Goal: Communication & Community: Answer question/provide support

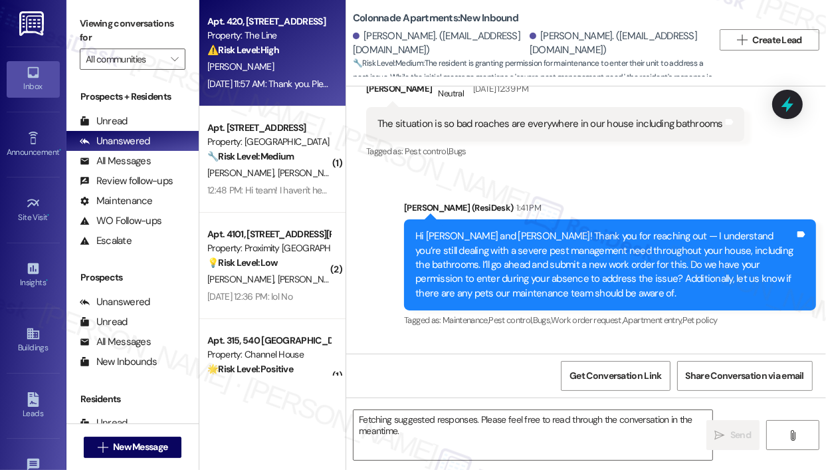
scroll to position [3869, 0]
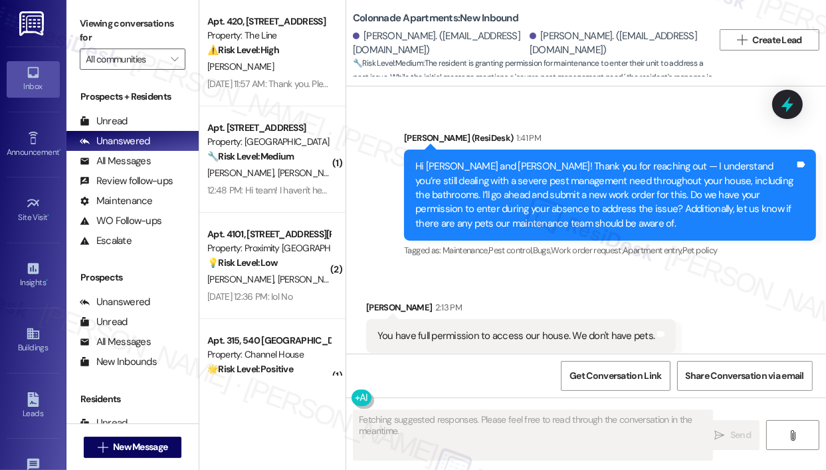
click at [601, 240] on div "Sent via SMS Sarah (ResiDesk) 1:41 PM Hi James and Irene! Thank you for reachin…" at bounding box center [610, 195] width 432 height 149
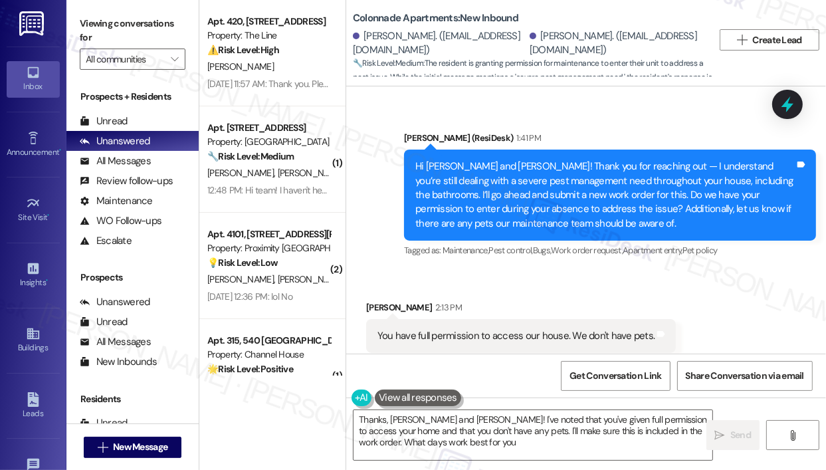
type textarea "Thanks, James and Irene! I've noted that you've given full permission to access…"
click at [646, 291] on div "Received via SMS James Were 2:13 PM You have full permission to access our hous…" at bounding box center [521, 337] width 330 height 92
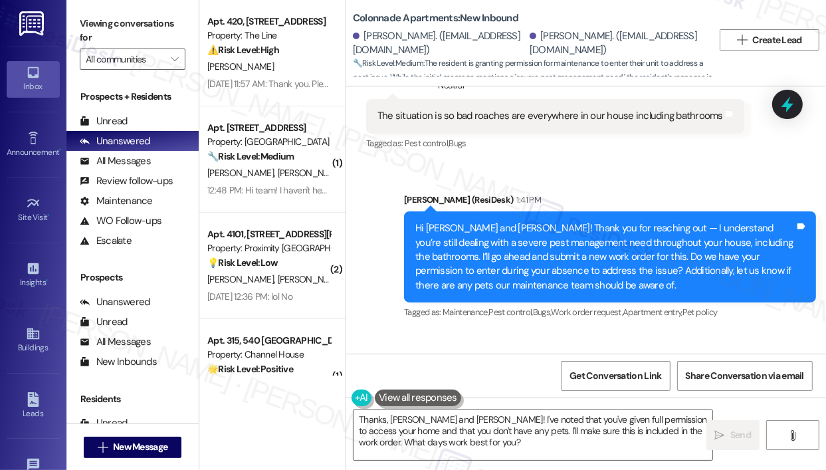
scroll to position [3736, 0]
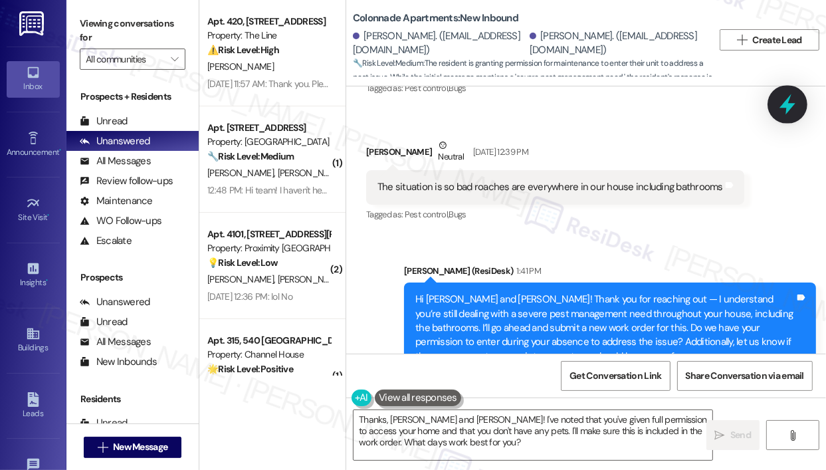
click at [790, 103] on icon at bounding box center [788, 104] width 16 height 21
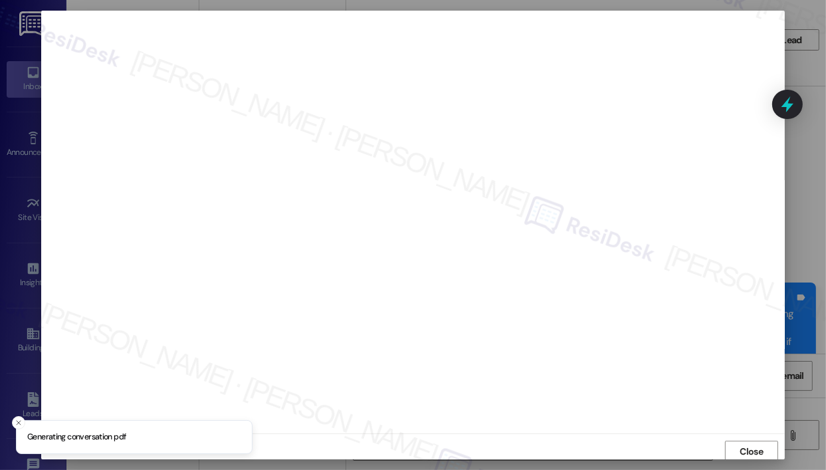
scroll to position [3, 0]
click at [750, 451] on span "Close" at bounding box center [752, 449] width 23 height 14
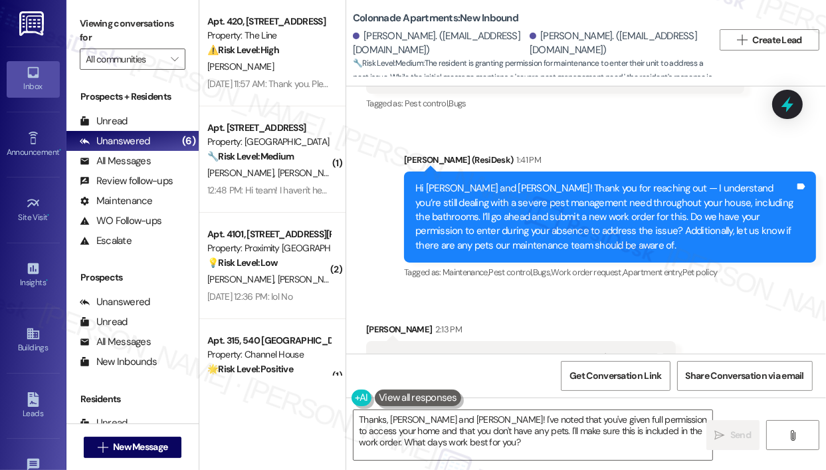
scroll to position [3869, 0]
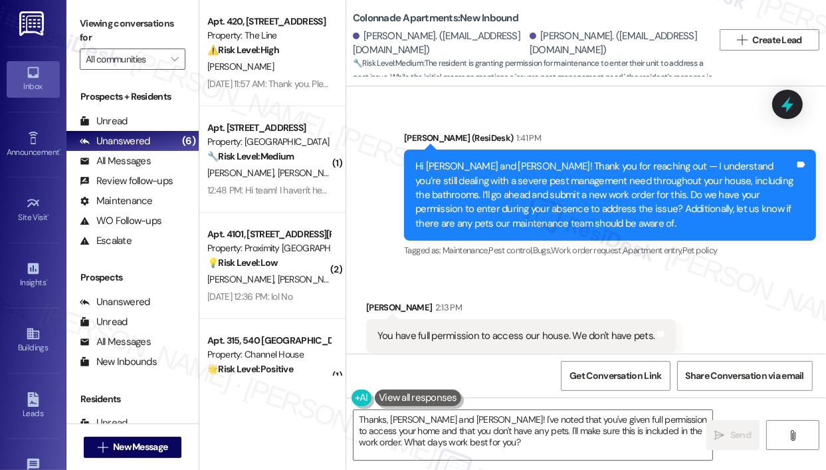
click at [588, 271] on div "Received via SMS James Were 2:13 PM You have full permission to access our hous…" at bounding box center [586, 327] width 480 height 112
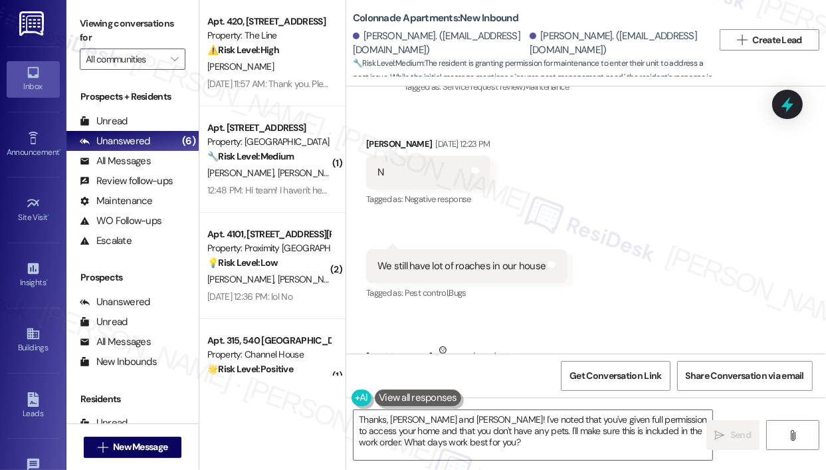
scroll to position [3537, 0]
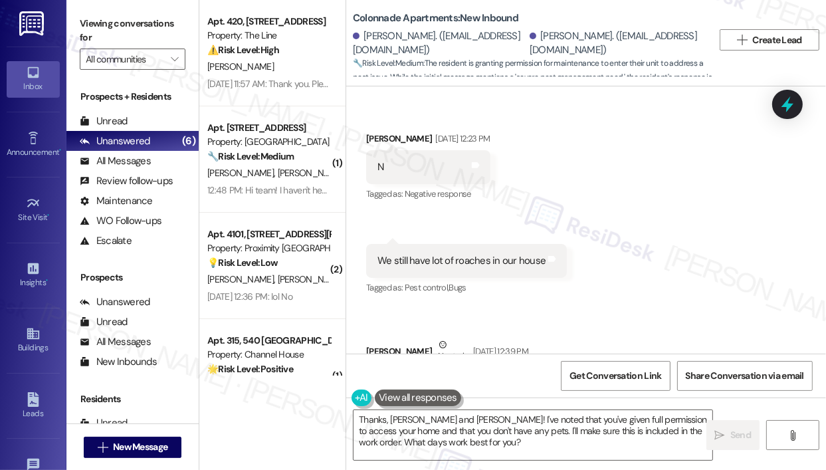
click at [646, 188] on div "Received via SMS James Were Aug 29, 2025 at 12:23 PM N Tags and notes Tagged as…" at bounding box center [586, 268] width 480 height 332
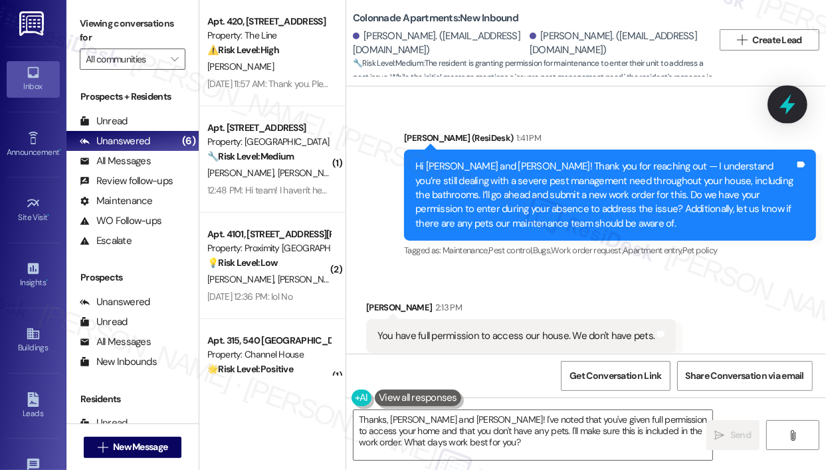
click at [791, 99] on icon at bounding box center [788, 104] width 23 height 23
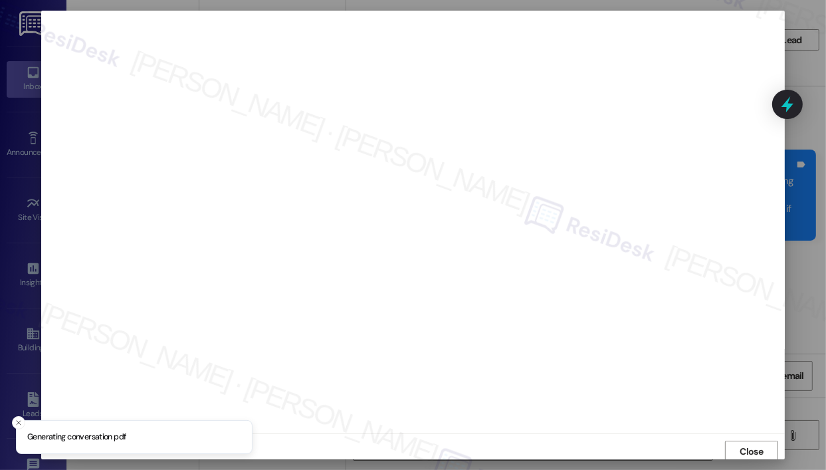
scroll to position [3, 0]
click at [755, 443] on span "Close" at bounding box center [752, 449] width 23 height 14
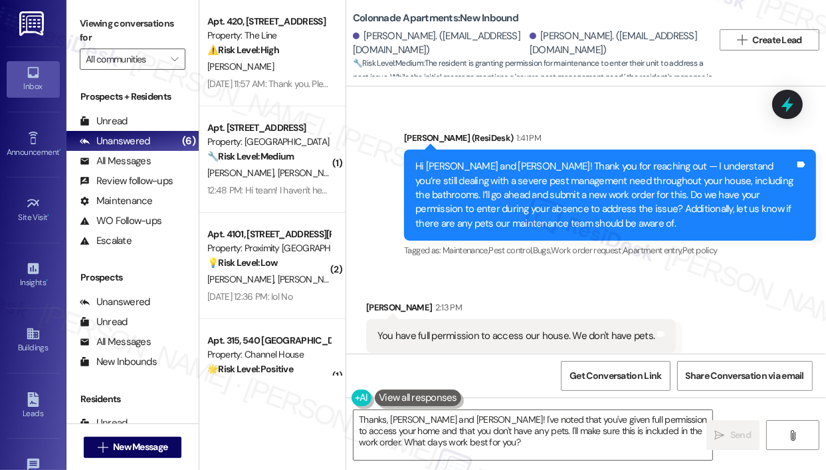
click at [783, 100] on icon at bounding box center [787, 104] width 17 height 17
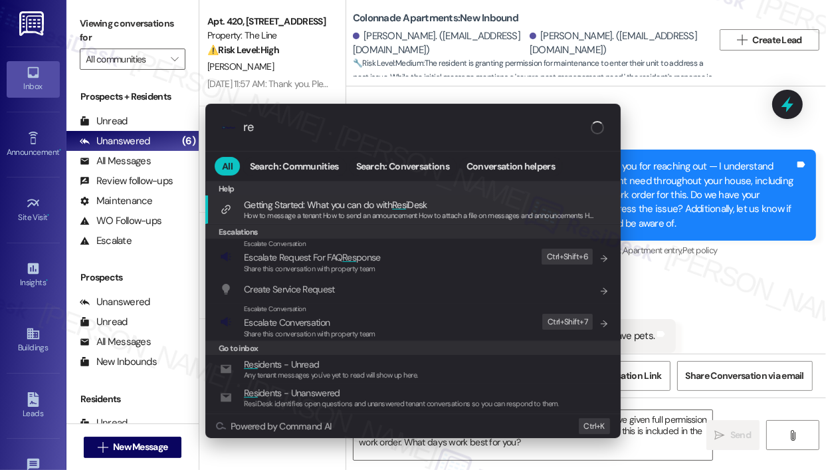
type input "r"
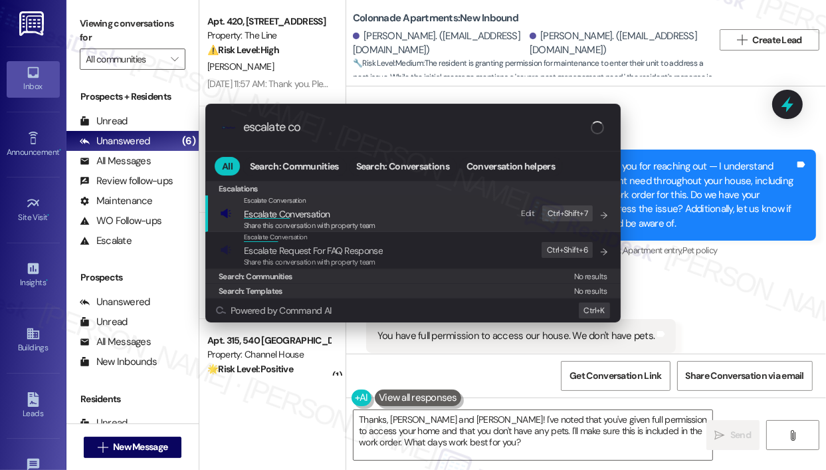
type input "escalate con"
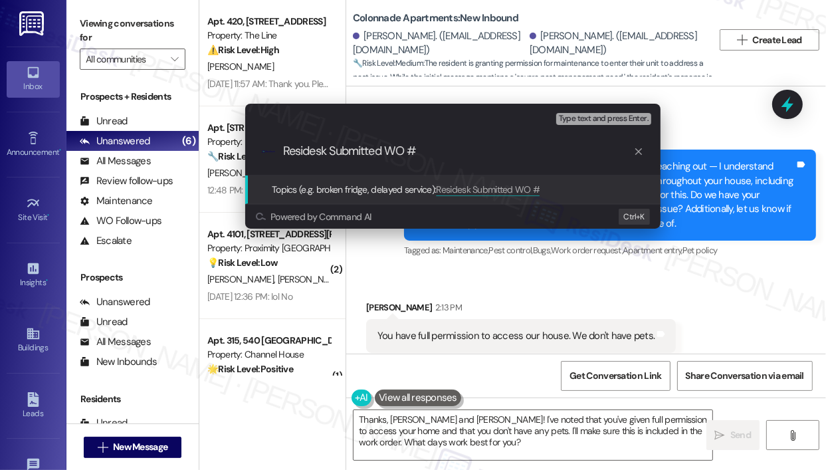
paste input "378697"
type input "Residesk Submitted WO #378697 For Extermination"
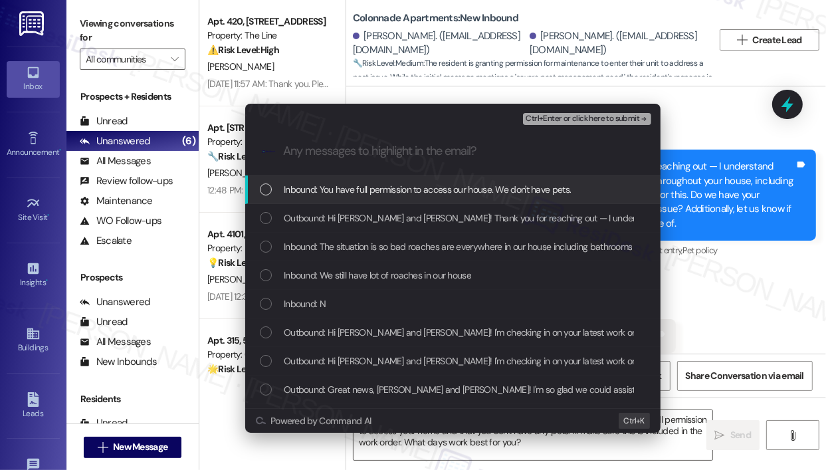
click at [433, 189] on span "Inbound: You have full permission to access our house. We don't have pets." at bounding box center [427, 189] width 287 height 15
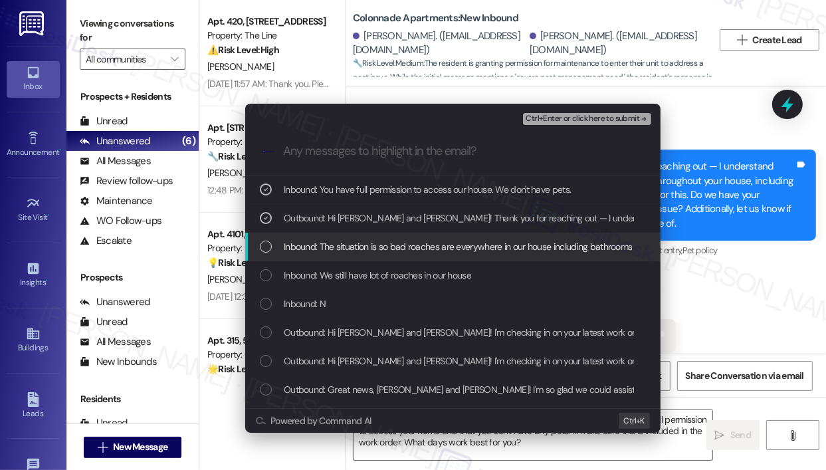
click at [427, 247] on span "Inbound: The situation is so bad roaches are everywhere in our house including …" at bounding box center [458, 246] width 348 height 15
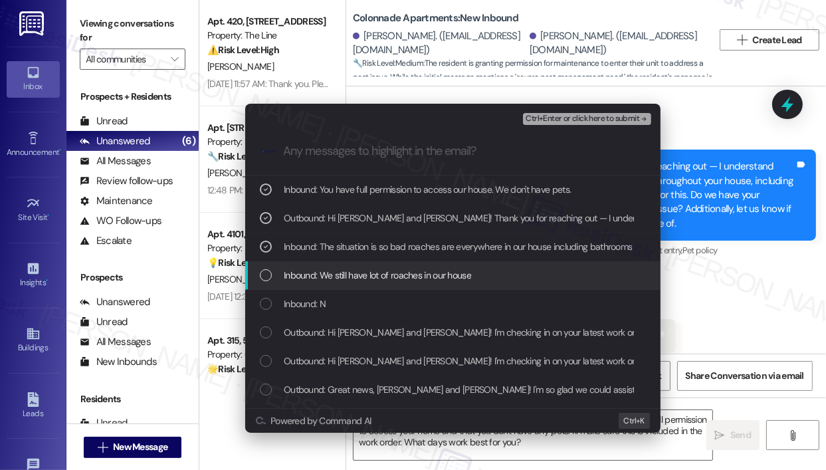
click at [425, 281] on span "Inbound: We still have lot of roaches in our house" at bounding box center [377, 275] width 187 height 15
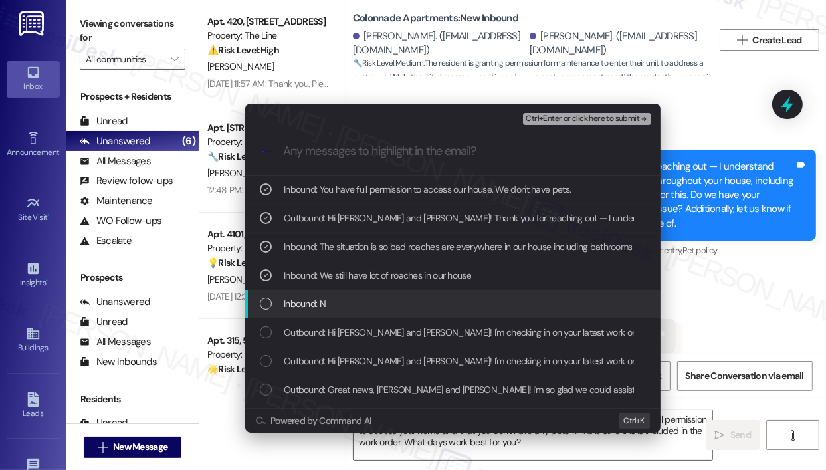
click at [423, 296] on div "Inbound: N" at bounding box center [453, 304] width 416 height 29
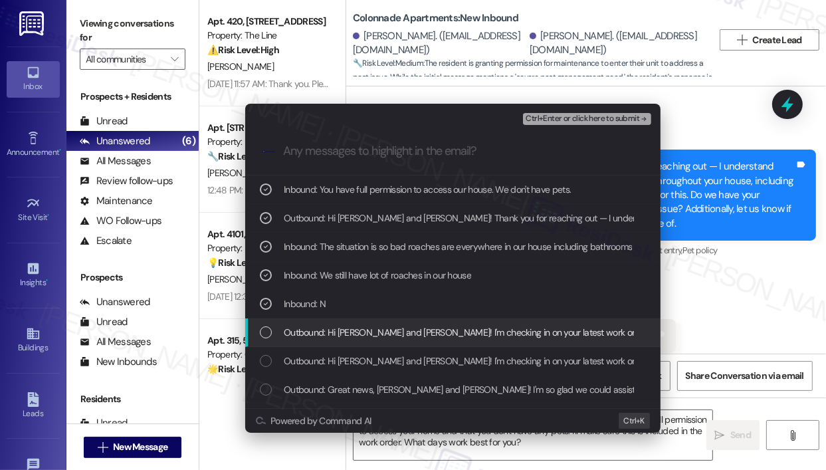
click at [428, 321] on div "Outbound: Hi James and Irene! I'm checking in on your latest work order (Genera…" at bounding box center [453, 332] width 416 height 29
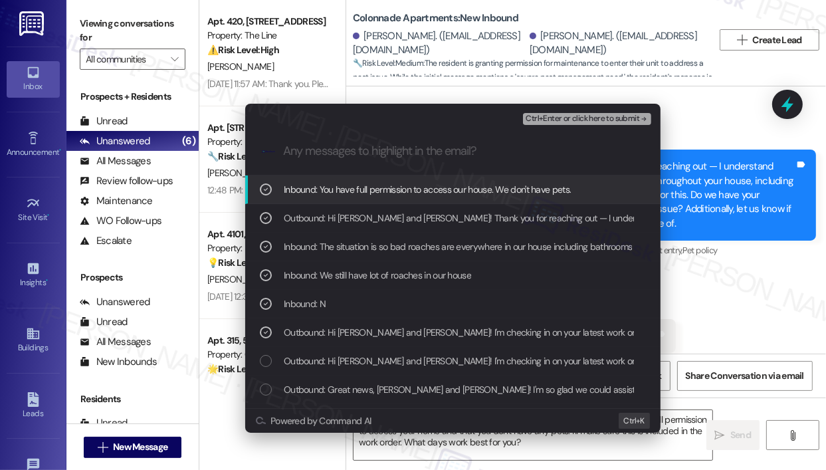
click at [558, 121] on span "Ctrl+Enter or click here to submit" at bounding box center [583, 118] width 114 height 9
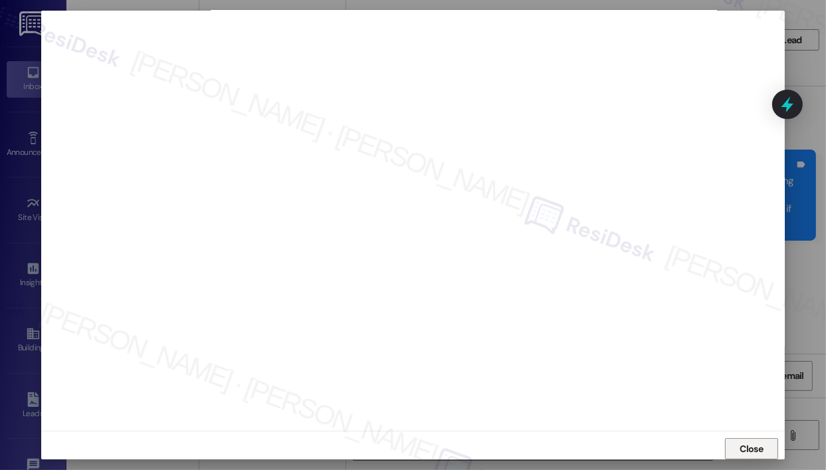
click at [741, 445] on span "Close" at bounding box center [752, 449] width 23 height 14
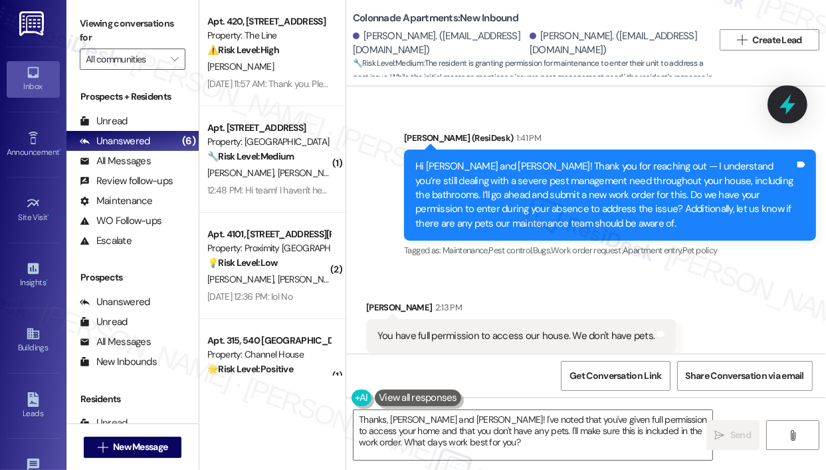
click at [786, 105] on icon at bounding box center [788, 104] width 16 height 21
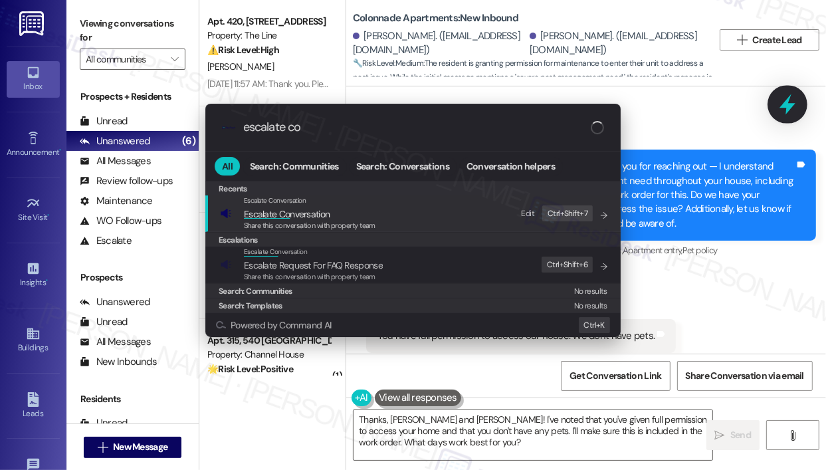
type input "escalate con"
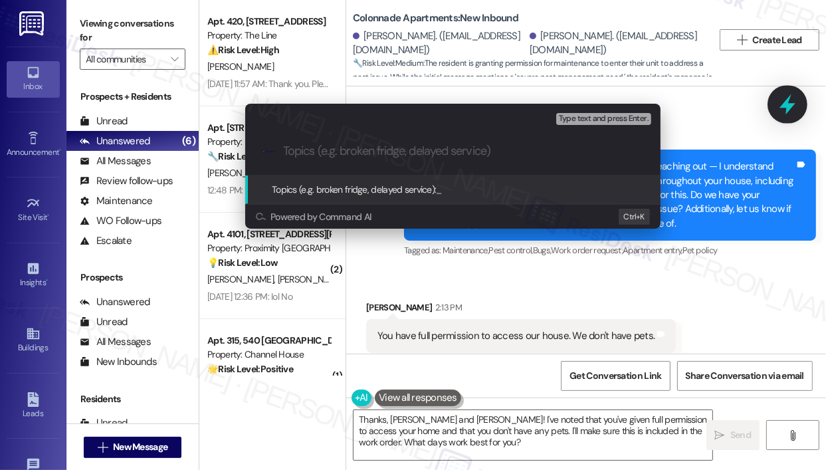
paste input "Residesk Submitted WO #378697 For Extermination"
type input "Residesk Submitted WO #378697 For Extermination"
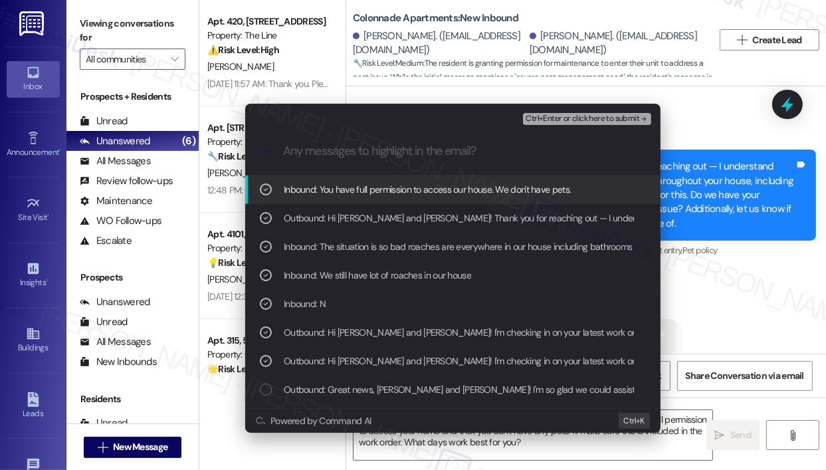
click at [584, 121] on span "Ctrl+Enter or click here to submit" at bounding box center [583, 118] width 114 height 9
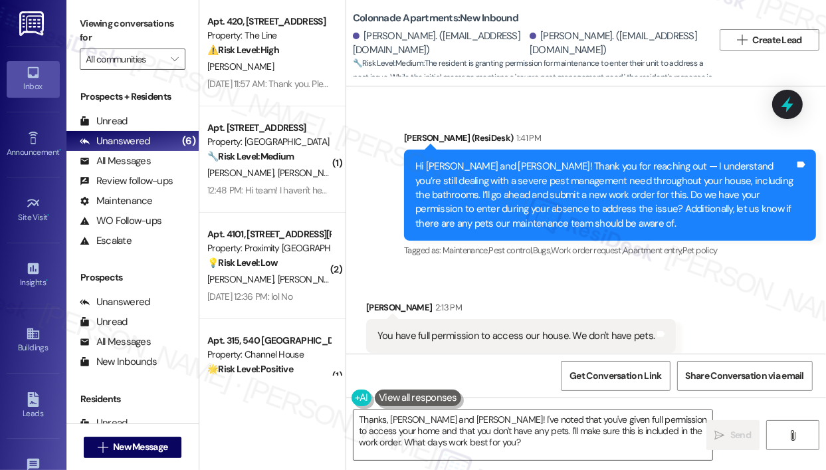
scroll to position [3869, 0]
click at [512, 435] on textarea "Thanks, James and Irene! I've noted that you've given full permission to access…" at bounding box center [533, 435] width 359 height 50
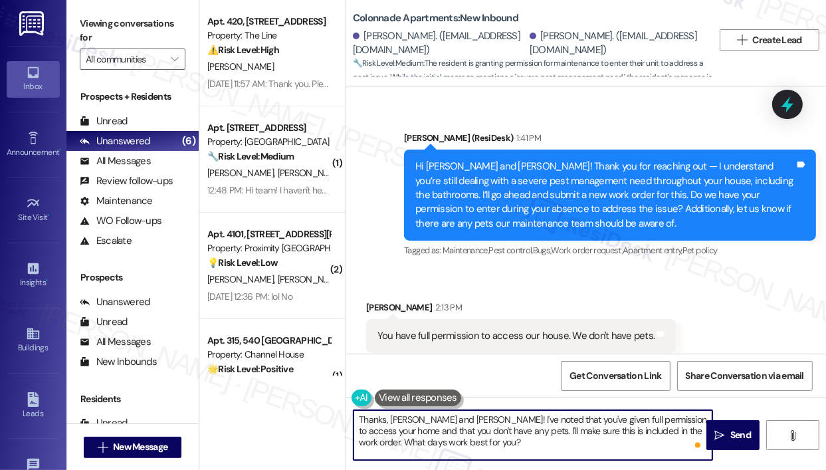
drag, startPoint x: 583, startPoint y: 449, endPoint x: 665, endPoint y: 432, distance: 83.4
click at [665, 432] on textarea "Thanks, James and Irene! I've noted that you've given full permission to access…" at bounding box center [533, 435] width 359 height 50
type textarea "Thanks, James and Irene! I've noted that you've given full permission to access…"
click at [729, 433] on span "Send" at bounding box center [741, 435] width 26 height 14
